Goal: Task Accomplishment & Management: Complete application form

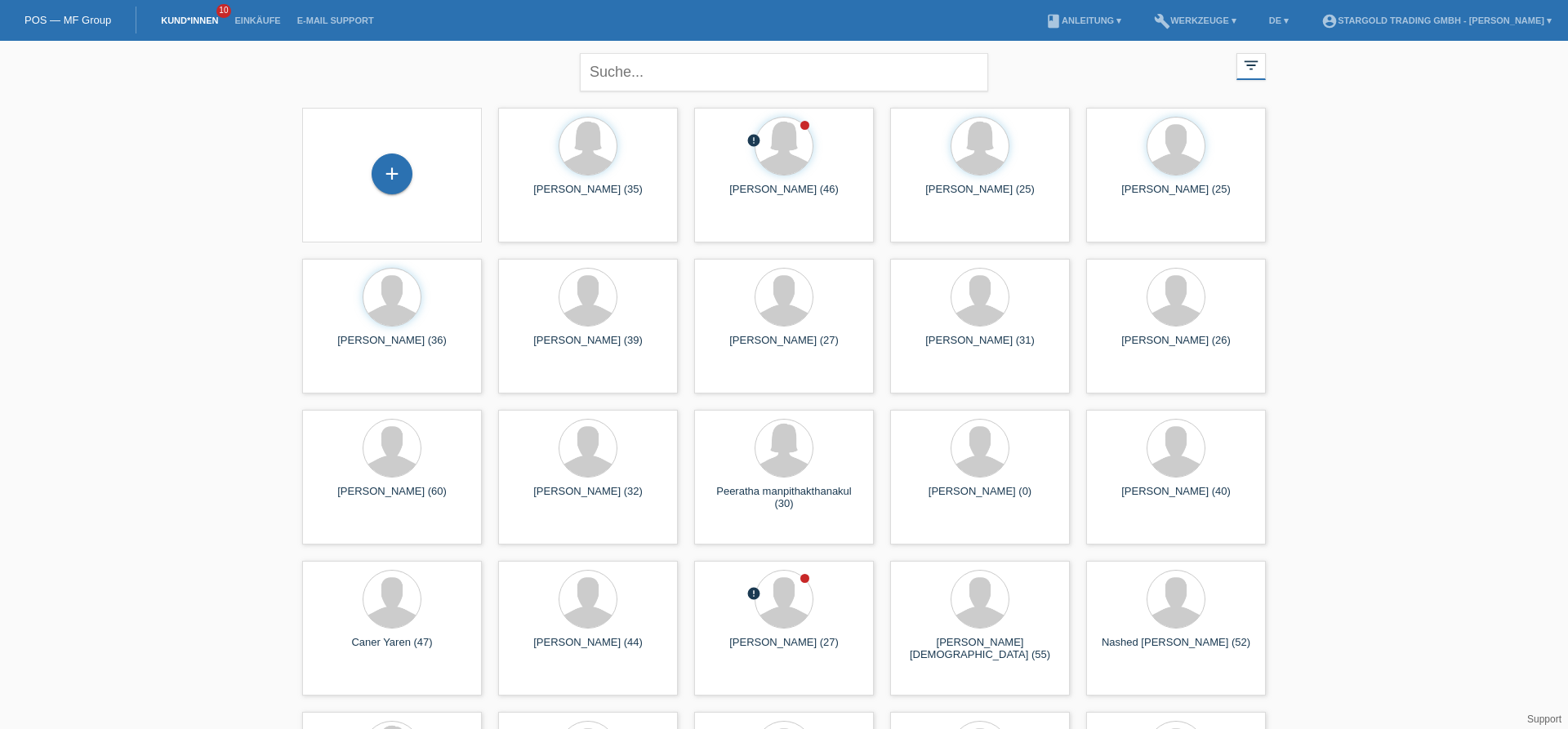
click at [194, 192] on div "close filter_list view_module Alle Kund*innen anzeigen star Markierte Kund*inne…" at bounding box center [784, 448] width 1568 height 814
click at [414, 169] on div "+" at bounding box center [392, 175] width 153 height 43
click at [400, 177] on div "+" at bounding box center [392, 174] width 41 height 41
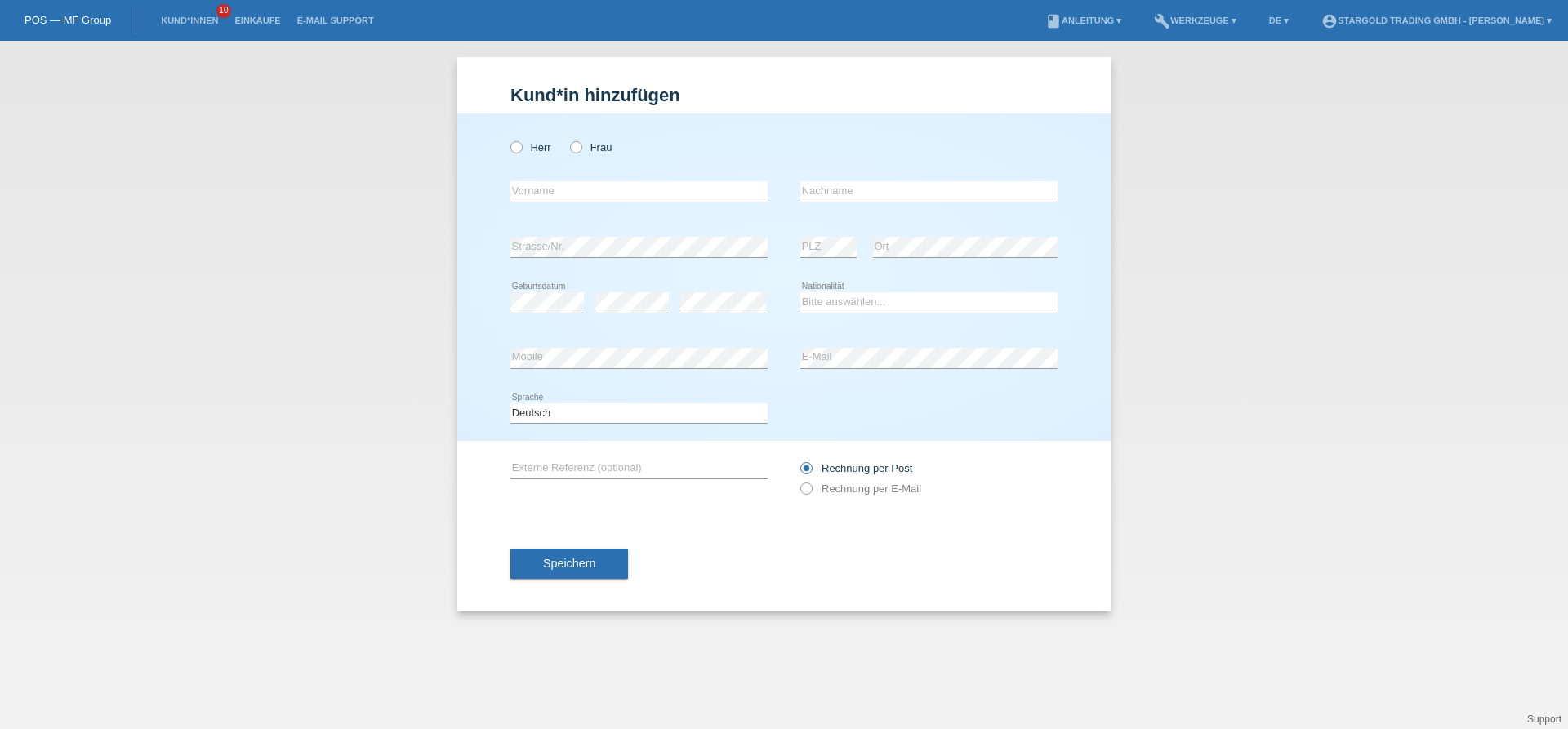
click at [257, 26] on li "Einkäufe" at bounding box center [257, 21] width 62 height 41
click at [259, 21] on link "Einkäufe" at bounding box center [257, 20] width 62 height 10
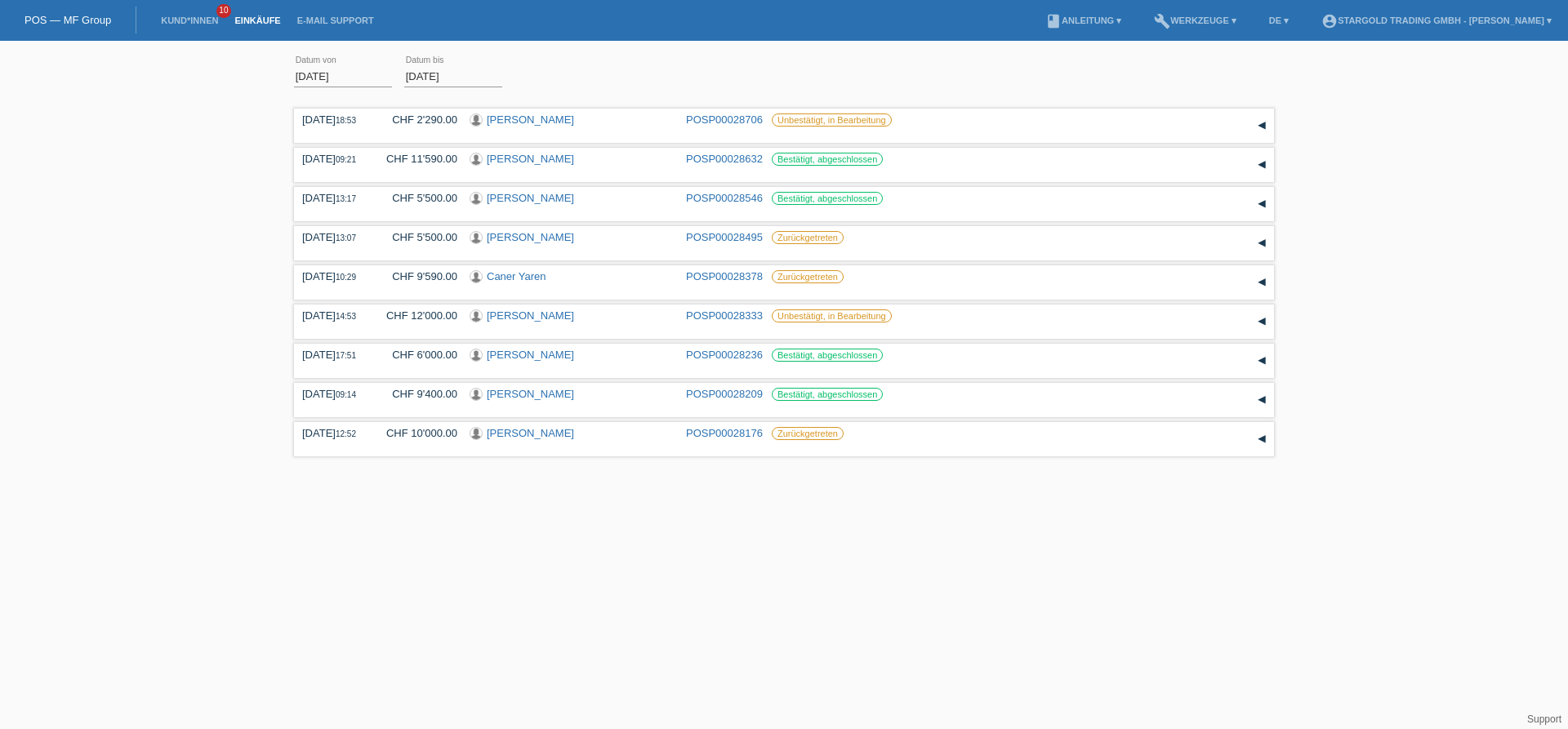
click at [187, 26] on li "Kund*innen 10" at bounding box center [189, 21] width 74 height 41
click at [187, 25] on link "Kund*innen" at bounding box center [189, 20] width 74 height 10
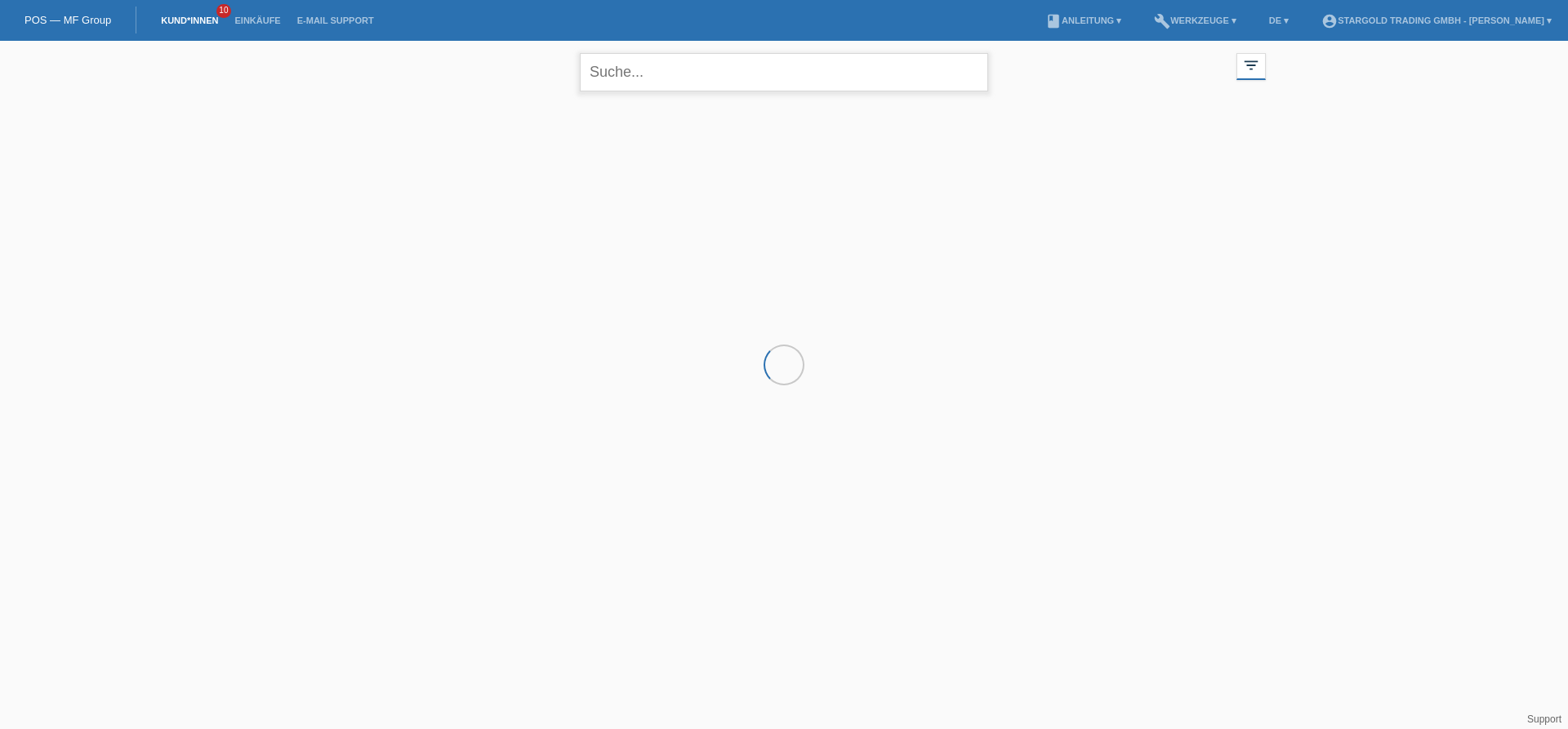
click at [681, 70] on input "text" at bounding box center [784, 72] width 408 height 39
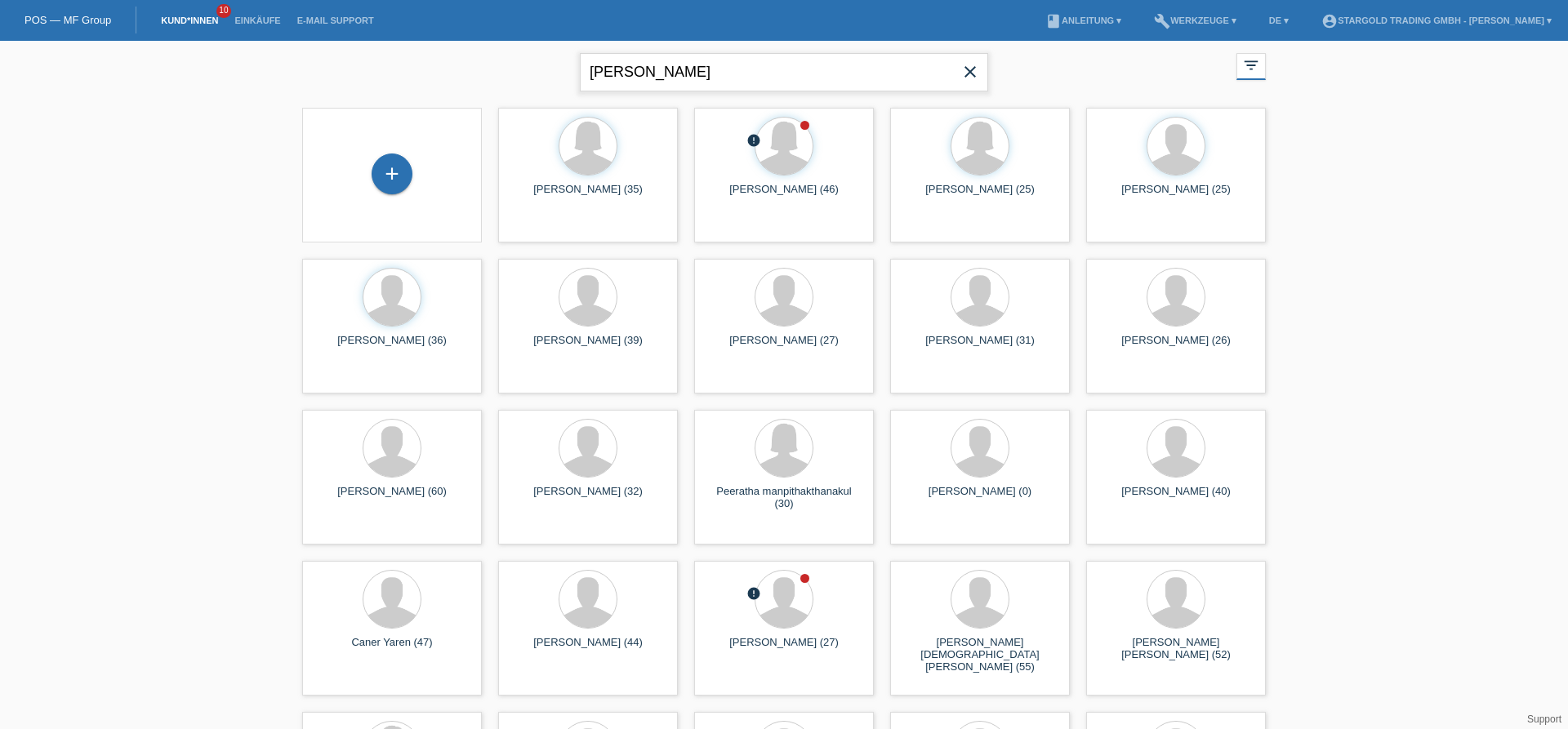
type input "enzo"
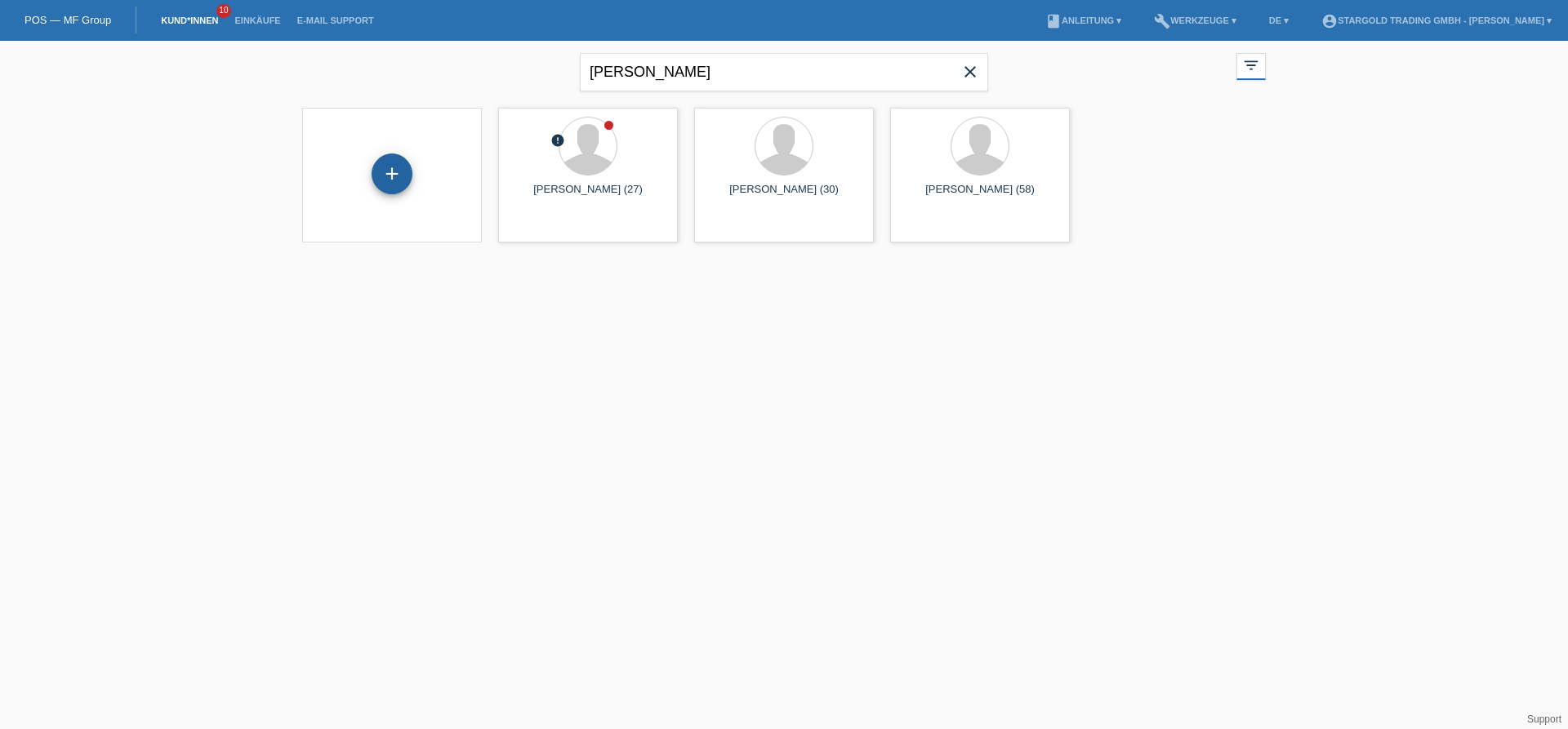
click at [397, 170] on div "+" at bounding box center [392, 174] width 41 height 41
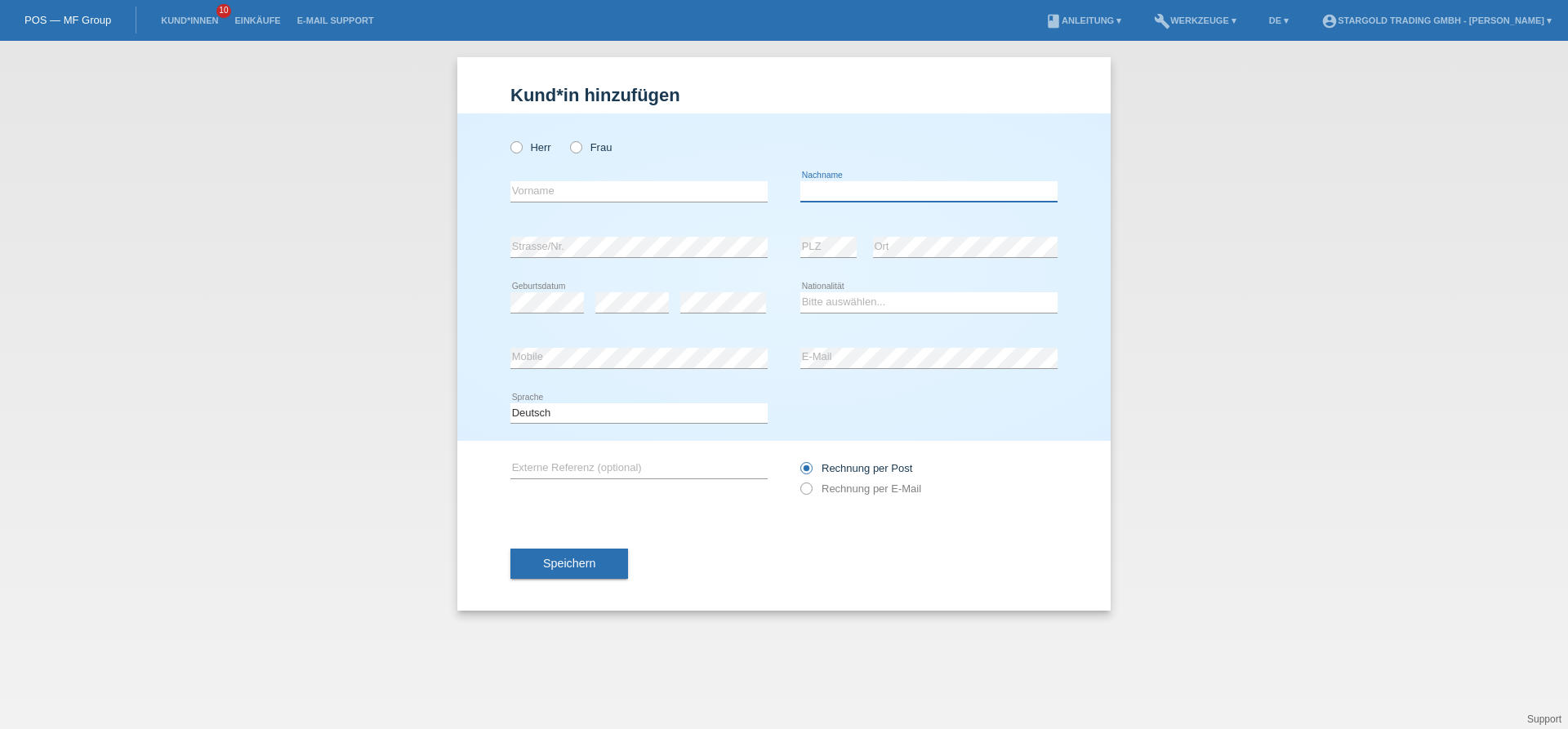
click at [853, 199] on input "text" at bounding box center [928, 191] width 257 height 21
paste input "[PERSON_NAME]"
type input "Di Stefano"
click at [627, 200] on input "text" at bounding box center [639, 191] width 257 height 21
type input "Enzo"
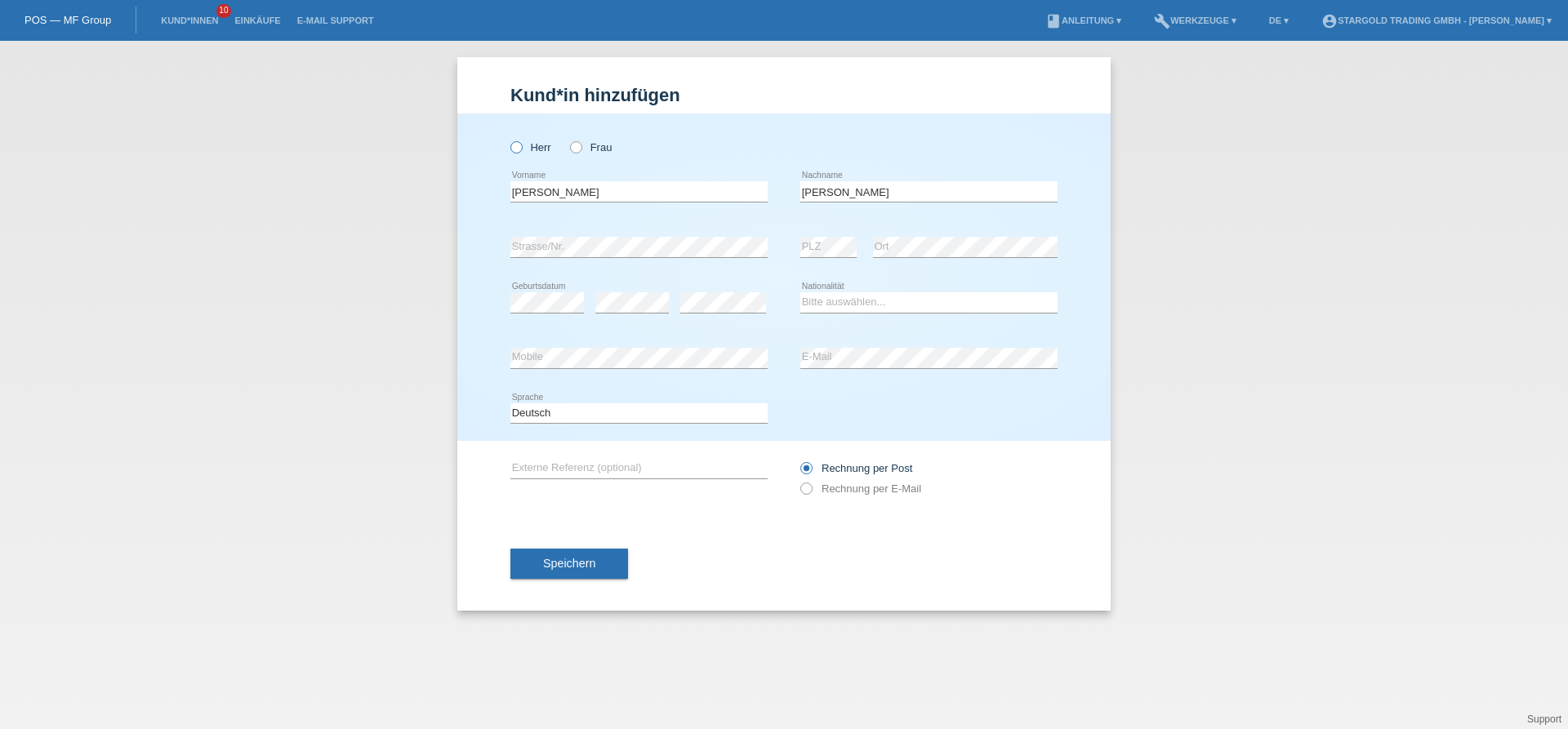
click at [508, 139] on icon at bounding box center [508, 139] width 0 height 0
click at [521, 151] on input "Herr" at bounding box center [516, 147] width 11 height 11
radio input "true"
click at [800, 292] on select "Bitte auswählen... Schweiz Deutschland Liechtenstein Österreich ------------ Af…" at bounding box center [928, 302] width 257 height 20
select select "IT"
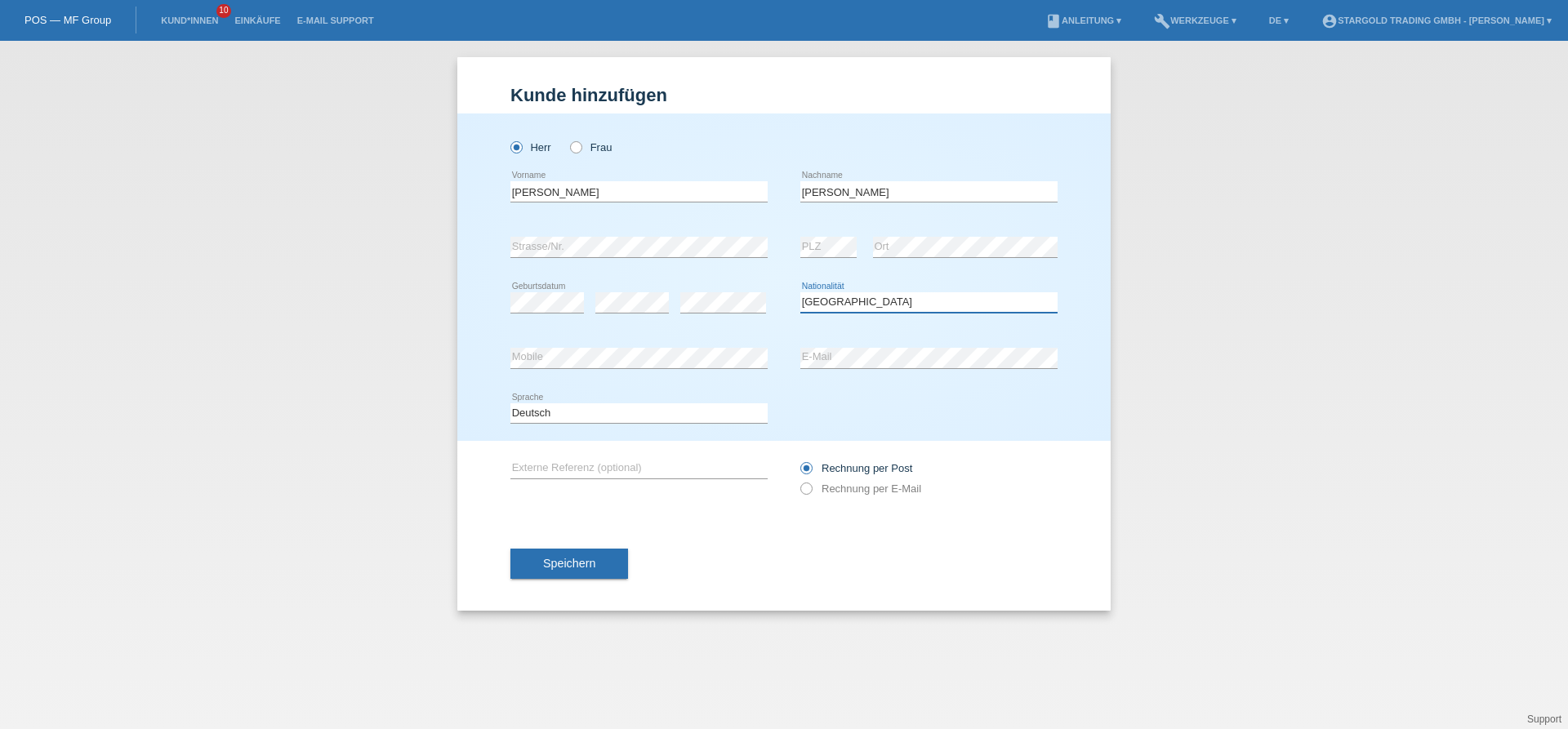
click option "Italien" at bounding box center [0, 0] width 0 height 0
click at [848, 306] on select "Bitte auswählen... Schweiz Deutschland Liechtenstein Österreich ------------ Af…" at bounding box center [928, 302] width 257 height 20
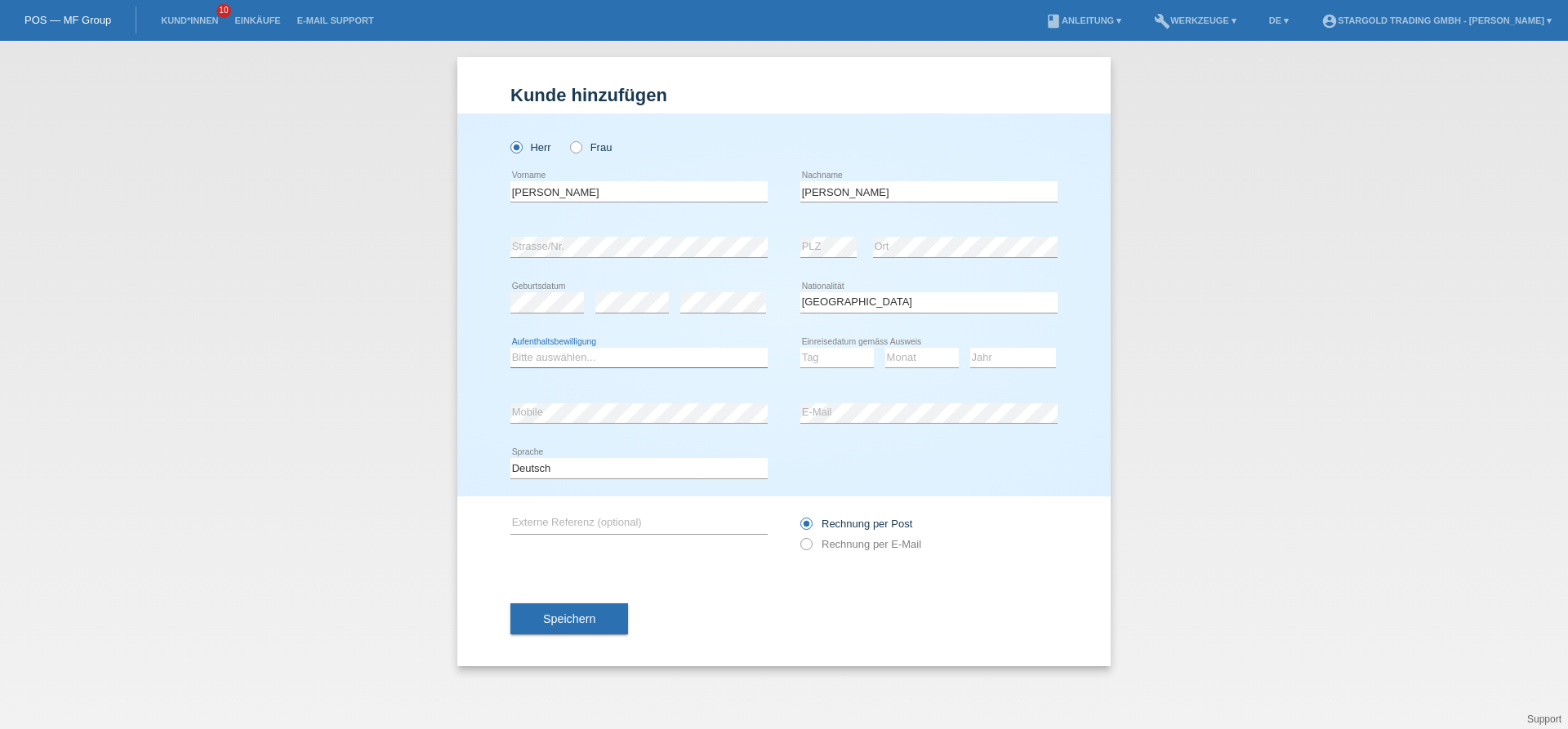
click at [510, 348] on select "Bitte auswählen... C B B - Flüchtlingsstatus Andere" at bounding box center [639, 358] width 257 height 20
select select "C"
click option "C" at bounding box center [0, 0] width 0 height 0
click at [800, 348] on select "Tag 01 02 03 04 05 06 07 08 09 10 11" at bounding box center [837, 358] width 74 height 20
select select "08"
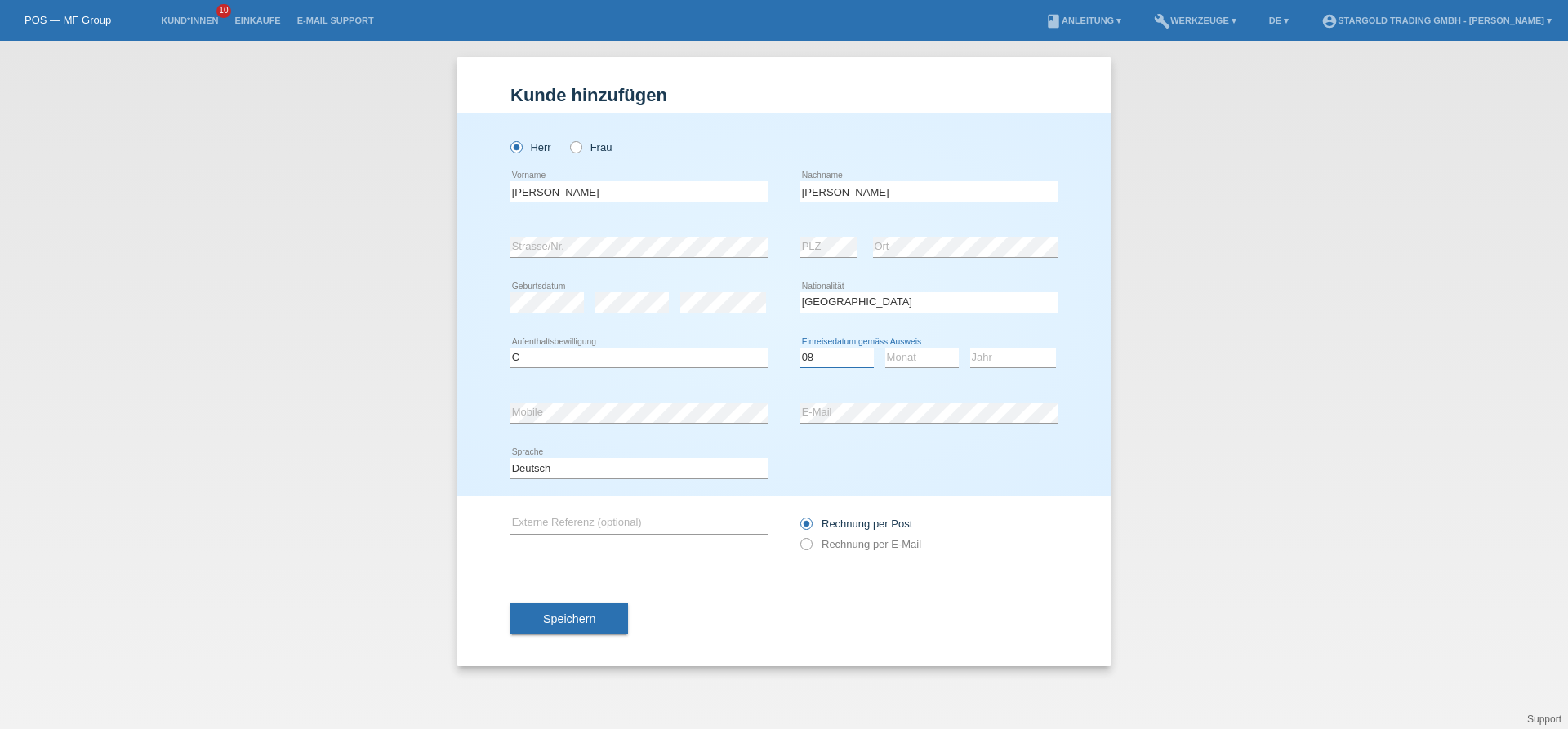
click option "08" at bounding box center [0, 0] width 0 height 0
click at [885, 348] on select "Monat 01 02 03 04 05 06 07 08 09 10 11" at bounding box center [922, 358] width 74 height 20
select select "05"
click option "05" at bounding box center [0, 0] width 0 height 0
click at [971, 348] on select "Jahr 2025 2024 2023 2022 2021 2020 2019 2018 2017 2016 2015 2014 2013 2012 2011…" at bounding box center [1014, 358] width 86 height 20
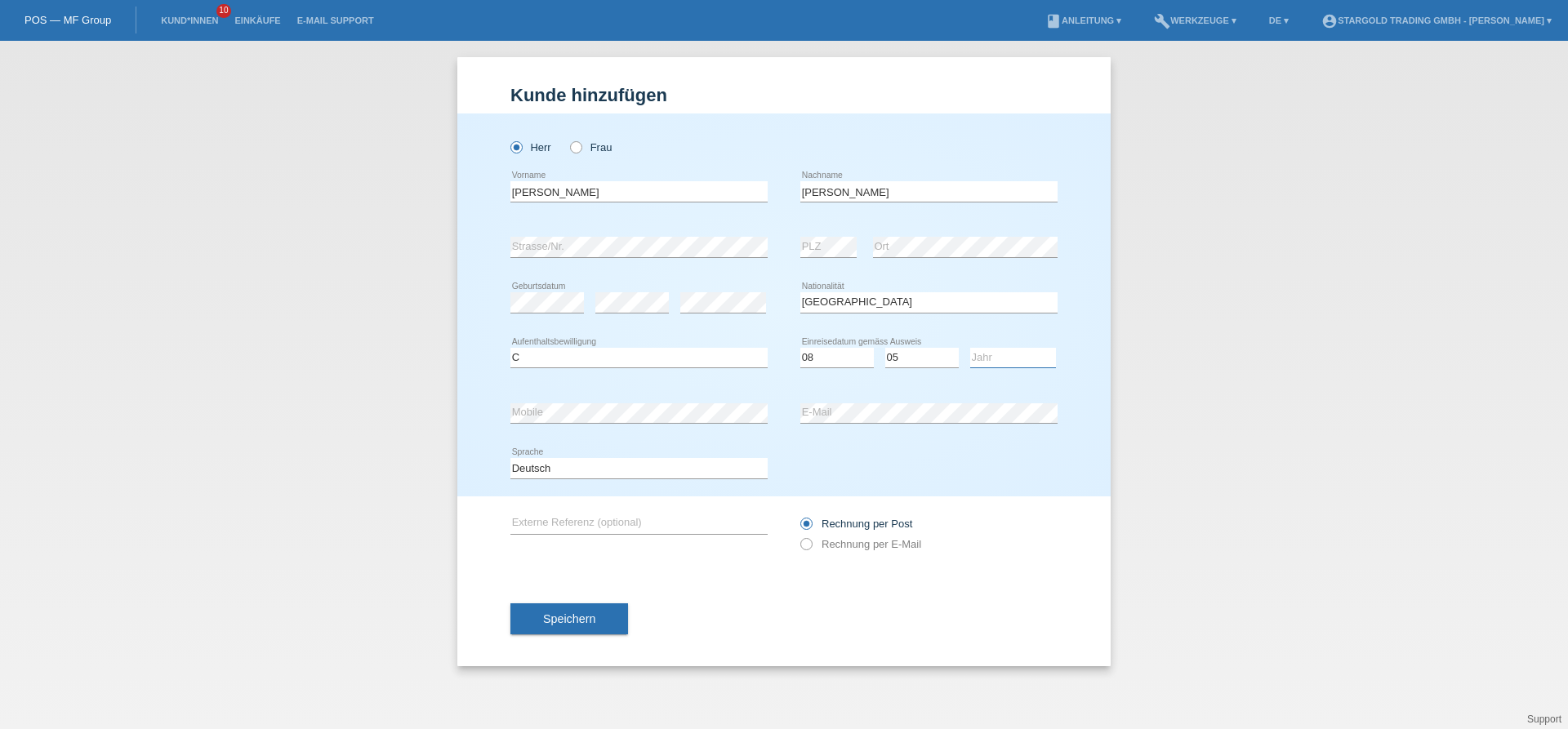
select select "1973"
click option "1973" at bounding box center [0, 0] width 0 height 0
click at [798, 535] on icon at bounding box center [798, 535] width 0 height 0
click at [803, 543] on input "Rechnung per E-Mail" at bounding box center [806, 548] width 11 height 21
radio input "true"
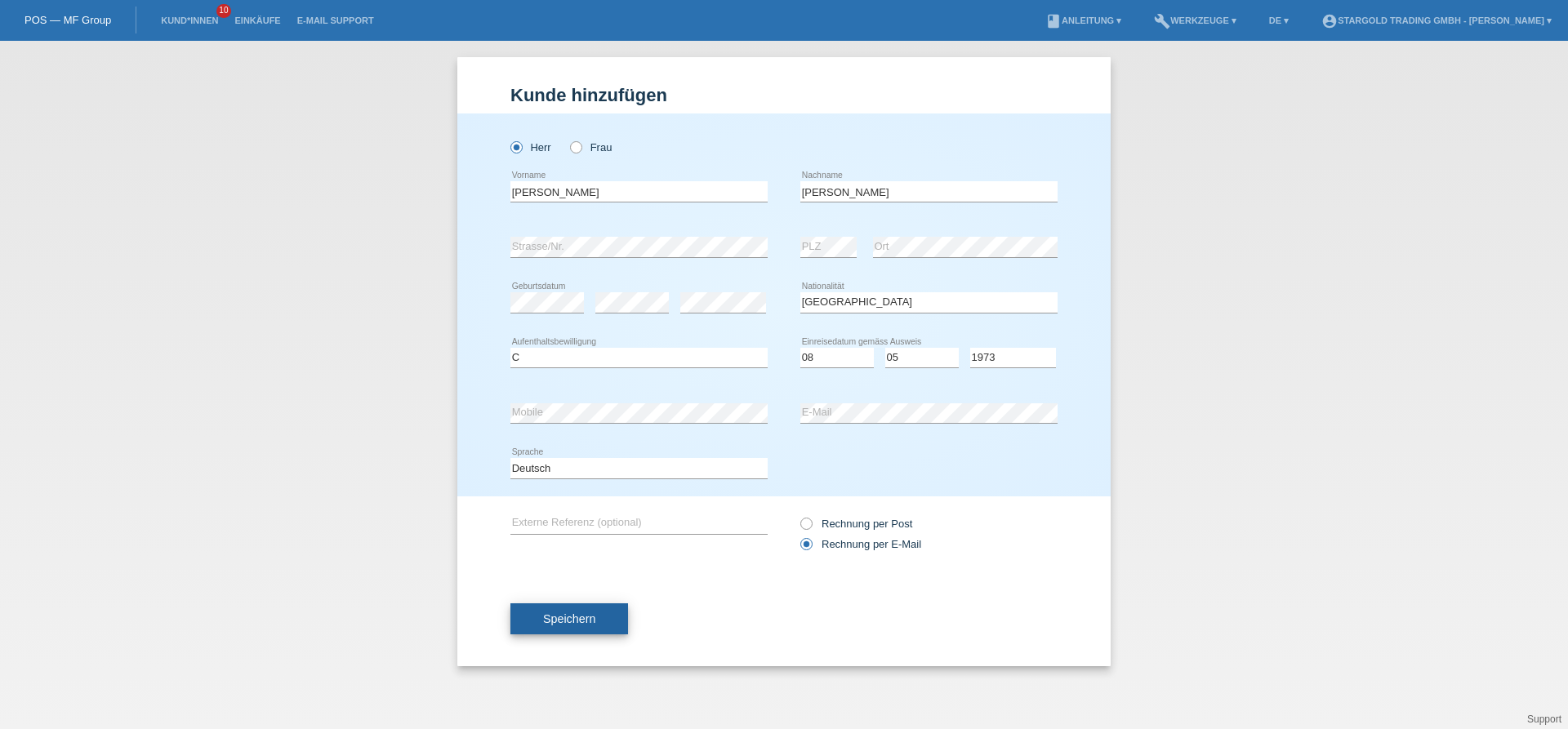
click at [528, 624] on button "Speichern" at bounding box center [569, 619] width 118 height 31
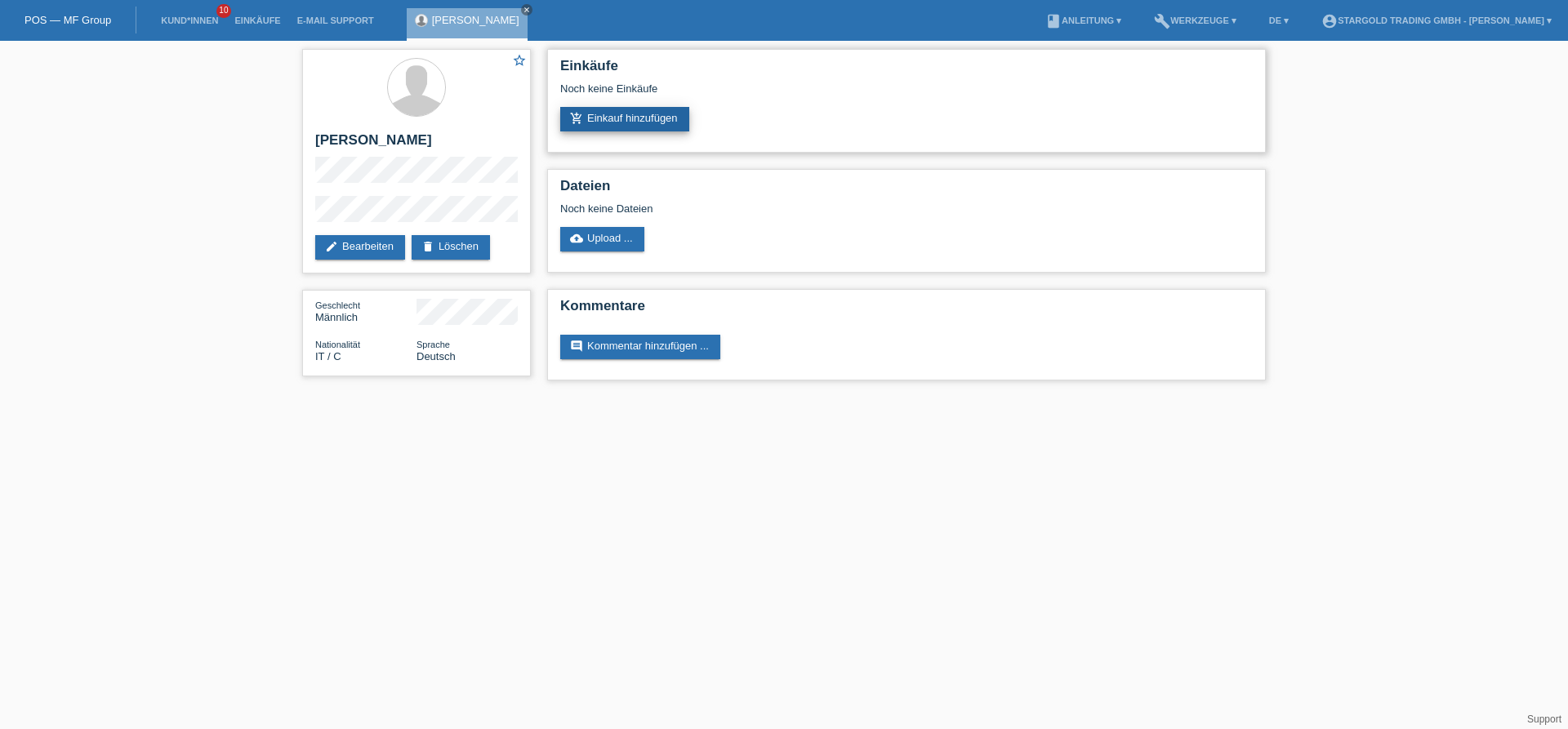
click at [662, 120] on link "add_shopping_cart Einkauf hinzufügen" at bounding box center [625, 118] width 129 height 24
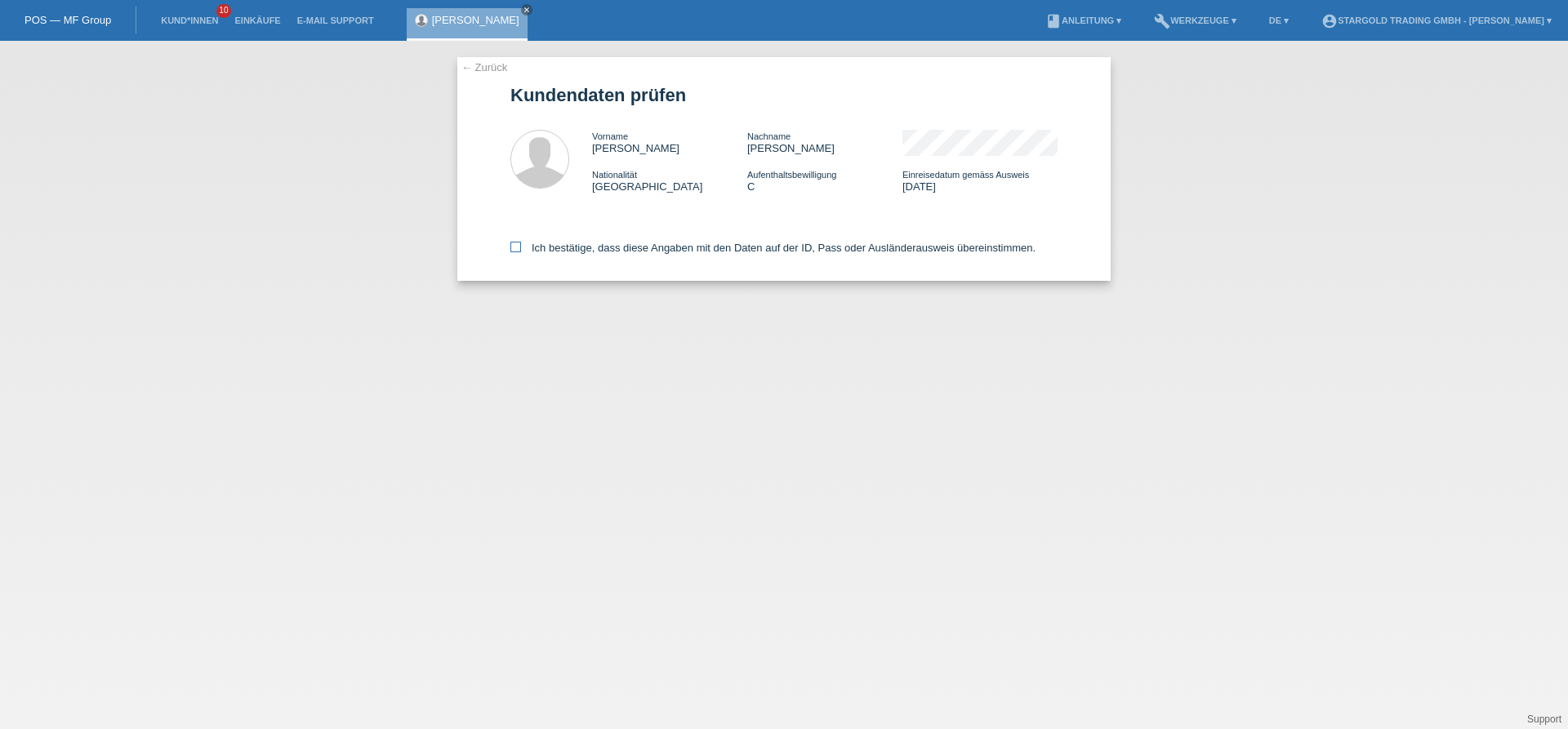
click at [512, 252] on icon at bounding box center [516, 247] width 11 height 11
click at [512, 252] on input "Ich bestätige, dass diese Angaben mit den Daten auf der ID, Pass oder Ausländer…" at bounding box center [516, 247] width 11 height 11
checkbox input "true"
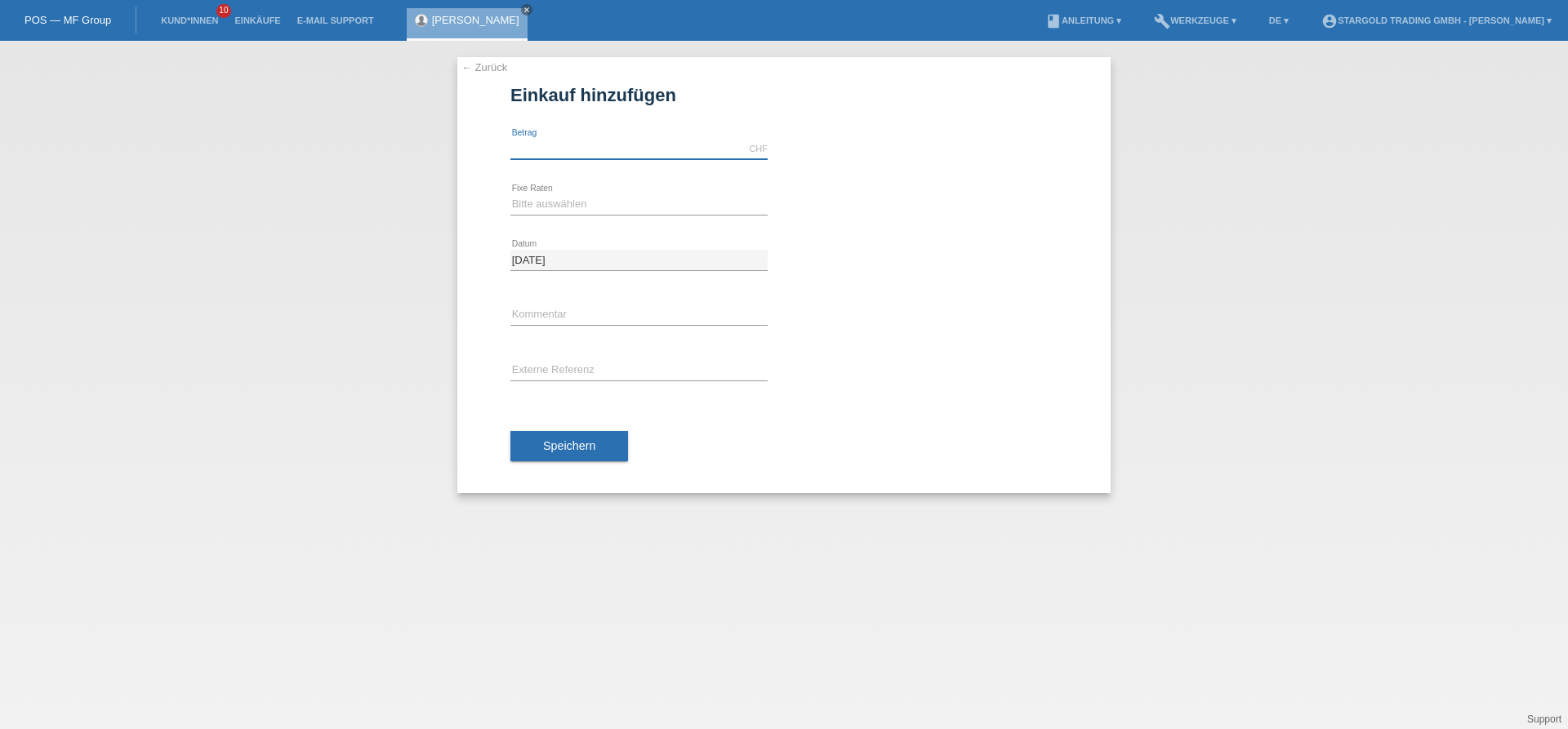
click at [634, 150] on input "text" at bounding box center [639, 149] width 257 height 21
type input "12000.00"
click at [510, 195] on select "Bitte auswählen 6 Raten 12 Raten 18 Raten 24 Raten 36 Raten 48 Raten" at bounding box center [639, 204] width 257 height 20
select select "497"
click option "48 Raten" at bounding box center [0, 0] width 0 height 0
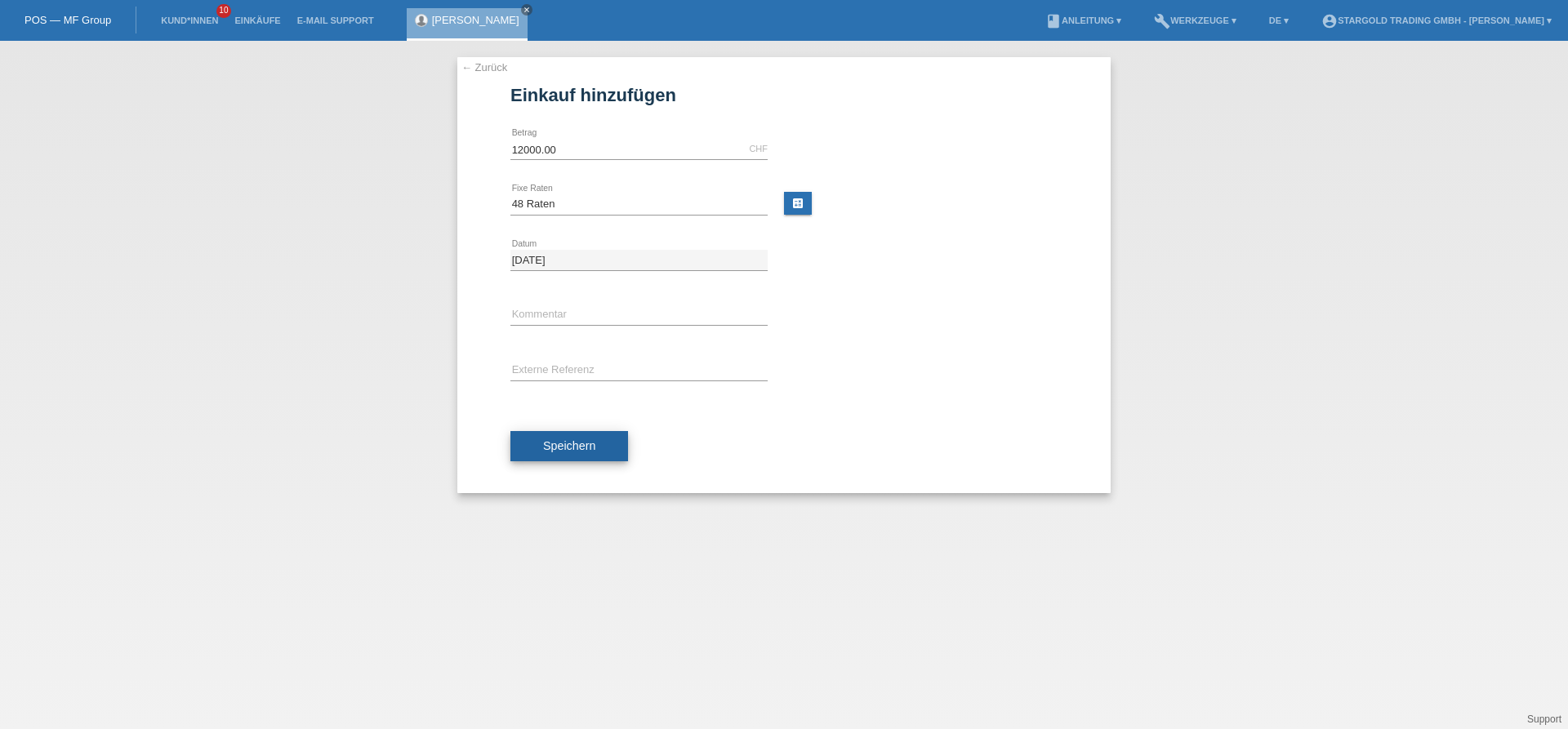
click at [588, 441] on span "Speichern" at bounding box center [570, 446] width 52 height 13
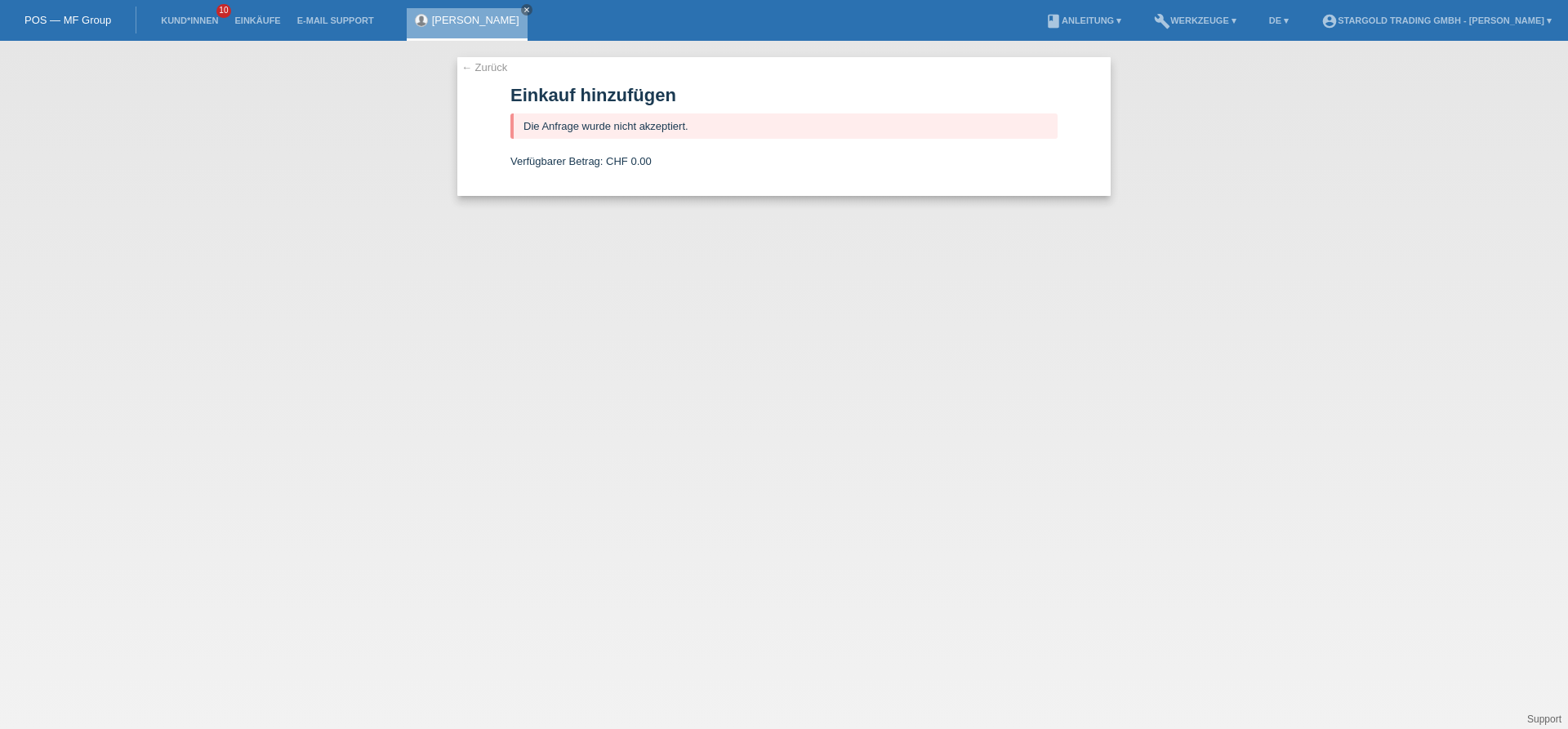
click at [504, 65] on link "← Zurück" at bounding box center [484, 67] width 46 height 13
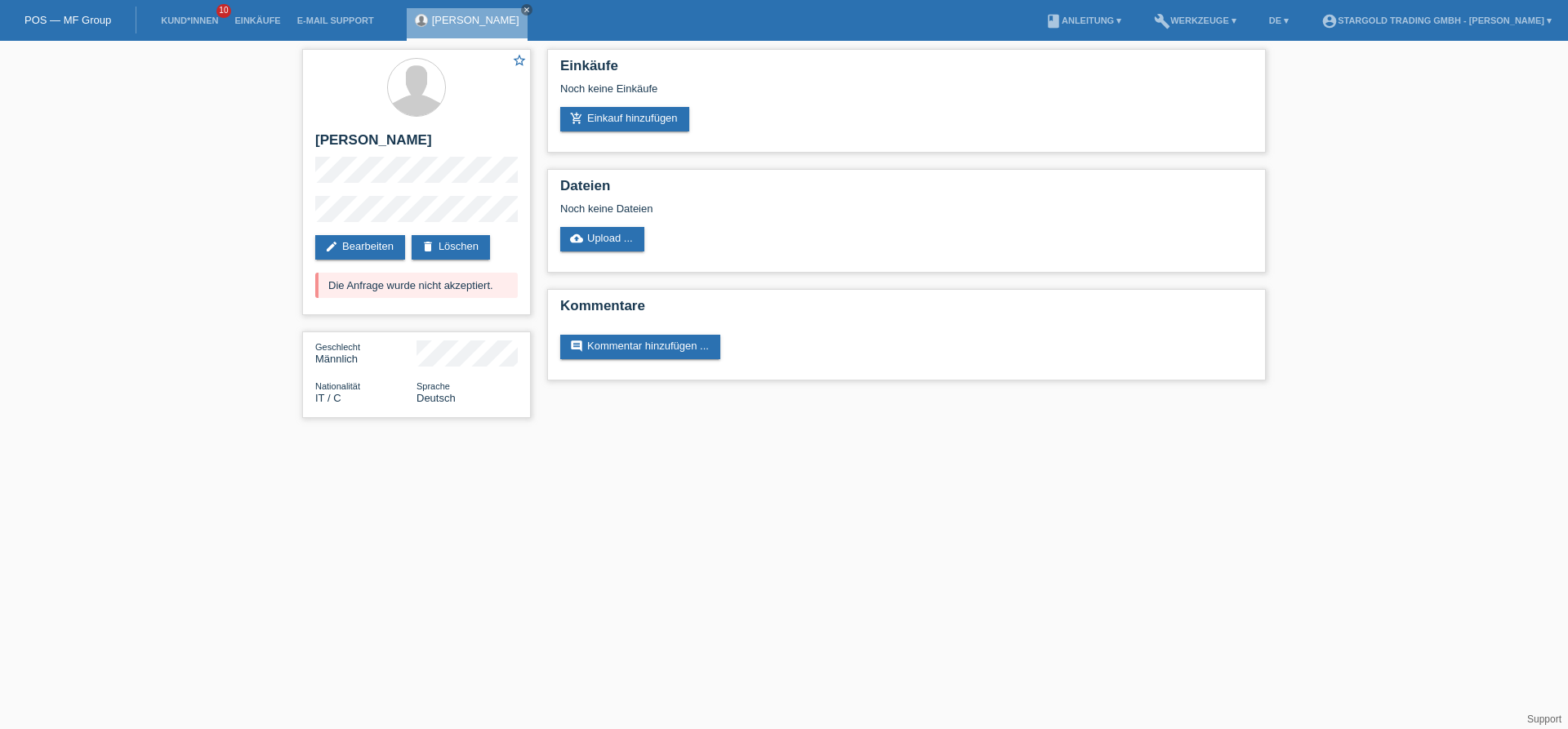
click at [142, 325] on div "star_border [PERSON_NAME] edit Bearbeiten delete Löschen Die Anfrage wurde nich…" at bounding box center [784, 238] width 1568 height 394
click at [149, 407] on div "star_border [PERSON_NAME] edit Bearbeiten delete Löschen Die Anfrage wurde nich…" at bounding box center [784, 238] width 1568 height 394
click at [230, 173] on div "star_border [PERSON_NAME] edit Bearbeiten delete Löschen Die Anfrage wurde nich…" at bounding box center [784, 238] width 1568 height 394
